Goal: Task Accomplishment & Management: Manage account settings

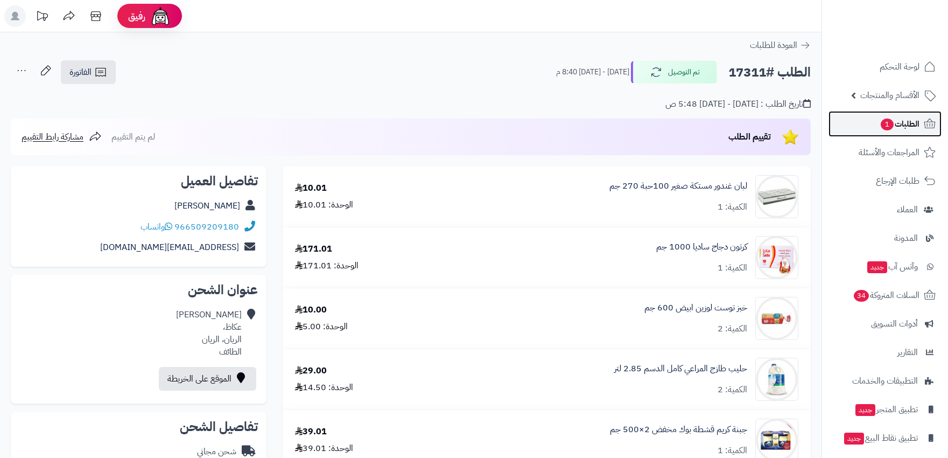
click at [880, 118] on span "الطلبات 1" at bounding box center [900, 123] width 40 height 15
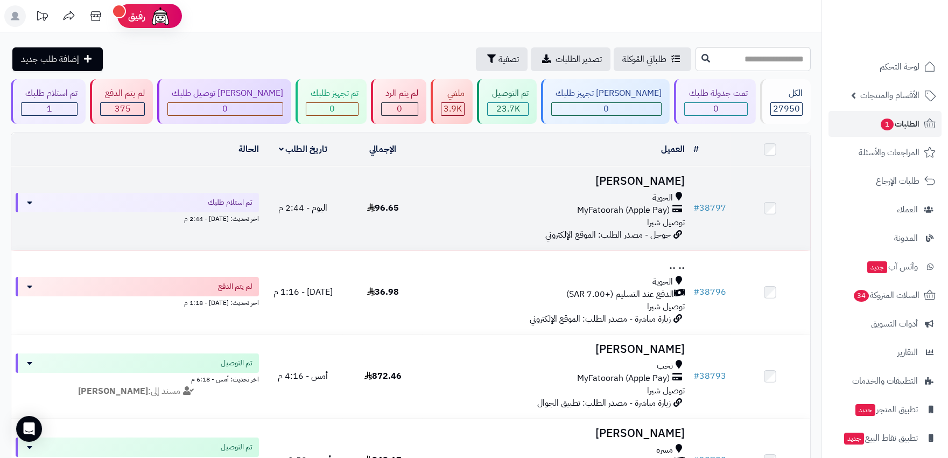
click at [528, 212] on div "MyFatoorah (Apple Pay)" at bounding box center [555, 210] width 257 height 12
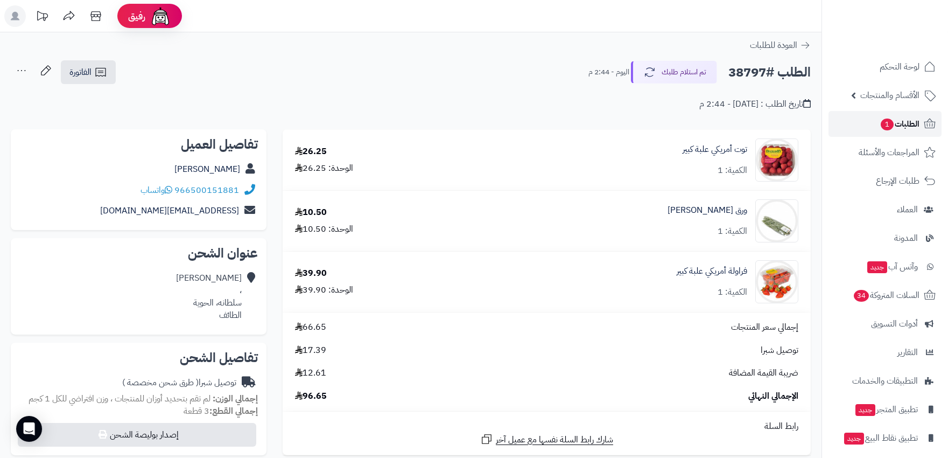
click at [886, 120] on span "1" at bounding box center [887, 124] width 13 height 12
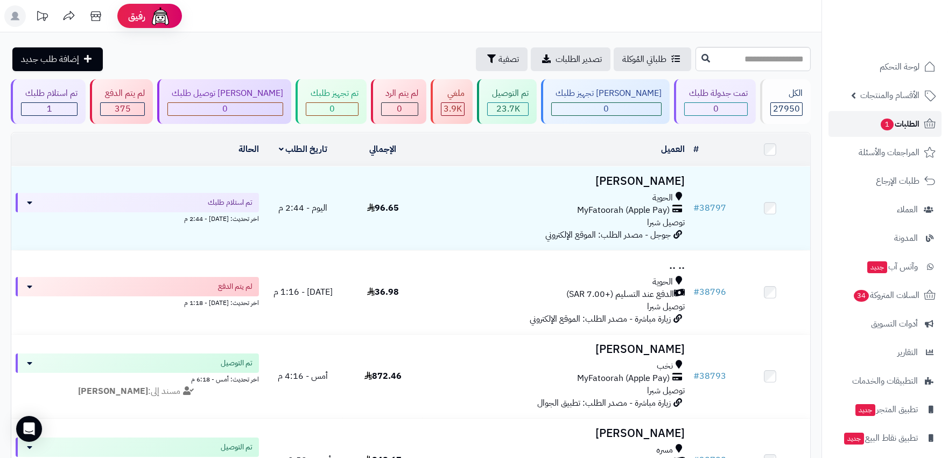
click at [900, 120] on span "الطلبات 1" at bounding box center [900, 123] width 40 height 15
click at [916, 124] on span "الطلبات 1" at bounding box center [900, 123] width 40 height 15
click at [893, 122] on span "الطلبات 1" at bounding box center [900, 123] width 40 height 15
click at [919, 121] on span "الطلبات 1" at bounding box center [900, 123] width 40 height 15
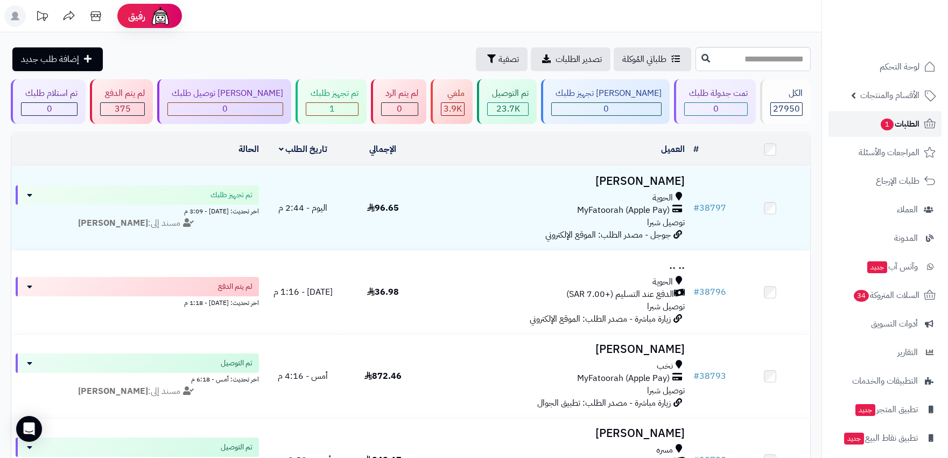
click at [894, 120] on span "الطلبات 1" at bounding box center [900, 123] width 40 height 15
click at [884, 122] on span "1" at bounding box center [887, 124] width 13 height 12
